Goal: Task Accomplishment & Management: Manage account settings

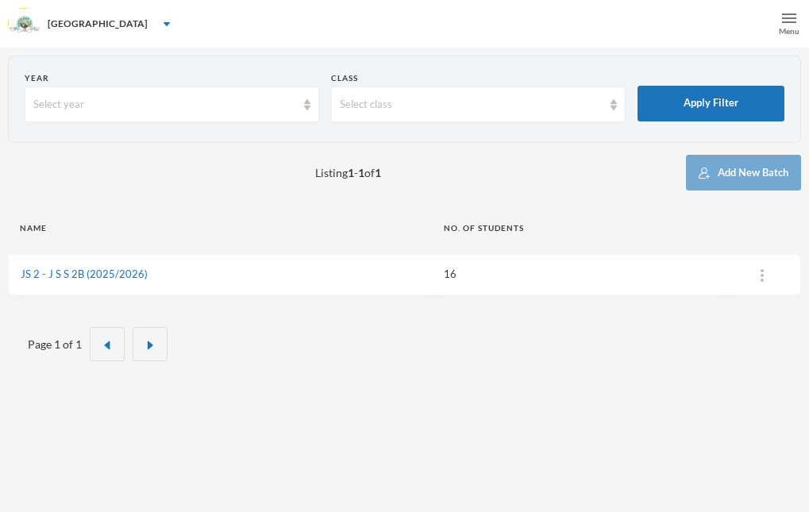
click at [794, 21] on img at bounding box center [789, 18] width 14 height 14
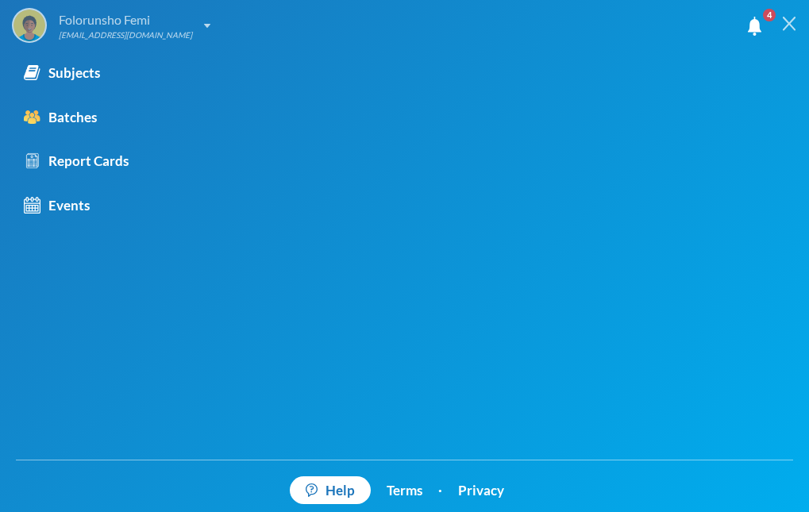
click at [107, 31] on div "[EMAIL_ADDRESS][DOMAIN_NAME]" at bounding box center [125, 35] width 133 height 12
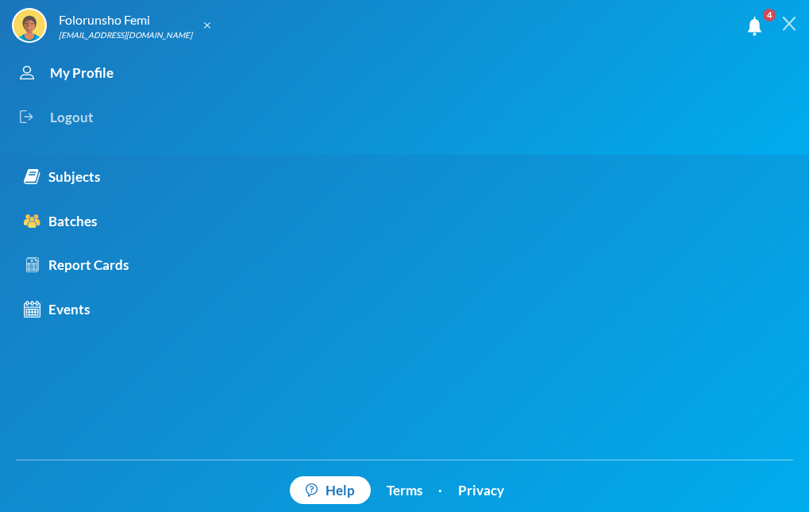
click at [56, 113] on div "Logout" at bounding box center [390, 117] width 757 height 44
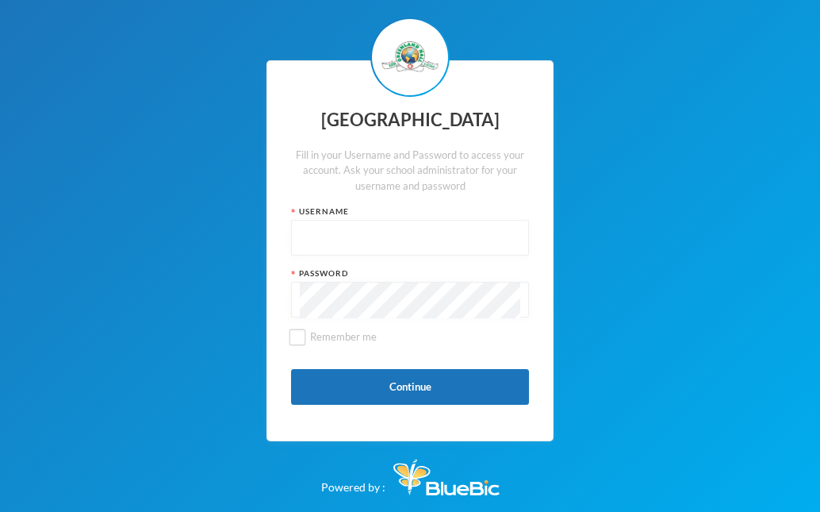
click at [325, 231] on input "text" at bounding box center [410, 239] width 221 height 36
type input "glh25cs29"
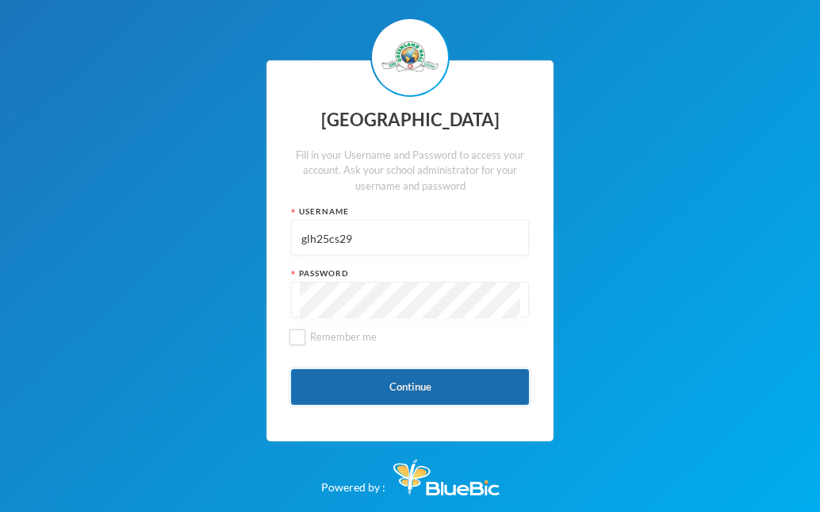
click at [438, 385] on button "Continue" at bounding box center [410, 387] width 238 height 36
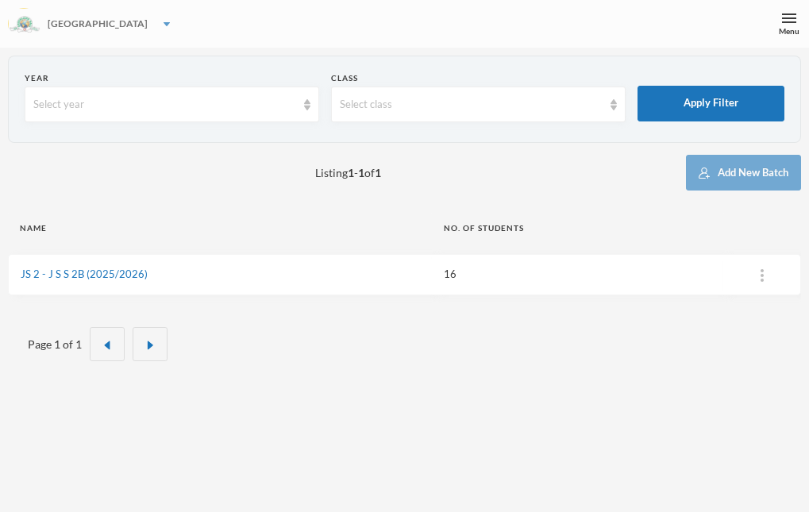
click at [112, 26] on div "[GEOGRAPHIC_DATA]" at bounding box center [404, 24] width 809 height 48
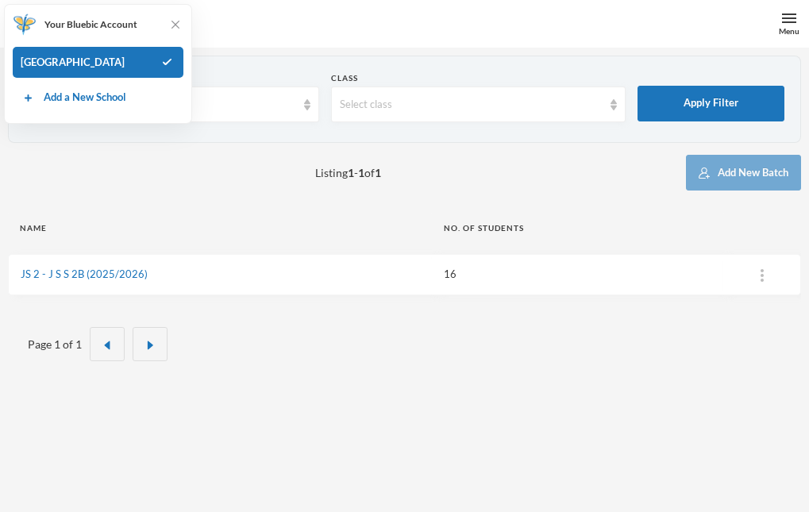
click at [290, 198] on div "Year Select year Class Select class Apply Filter Listing 1 - 1 of 1 Add New Bat…" at bounding box center [404, 220] width 793 height 329
